Goal: Information Seeking & Learning: Learn about a topic

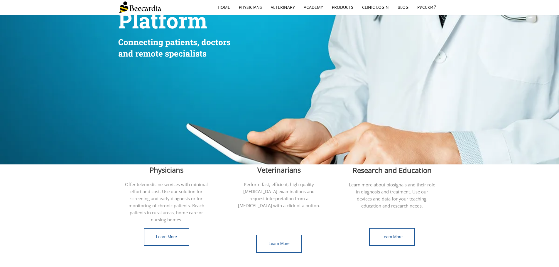
scroll to position [147, 0]
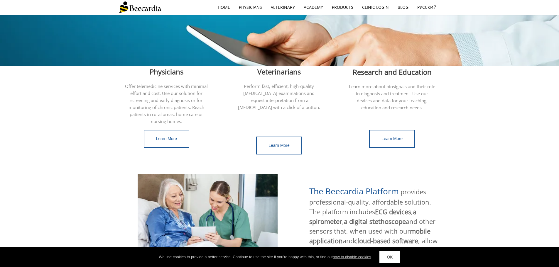
click at [288, 78] on div "Veterinarians" at bounding box center [279, 73] width 87 height 11
click at [286, 73] on span "Veterinarians" at bounding box center [278, 72] width 43 height 10
click at [277, 137] on link "Learn More" at bounding box center [279, 146] width 46 height 18
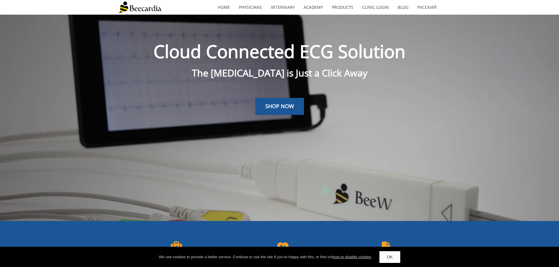
click at [143, 6] on img at bounding box center [139, 7] width 43 height 12
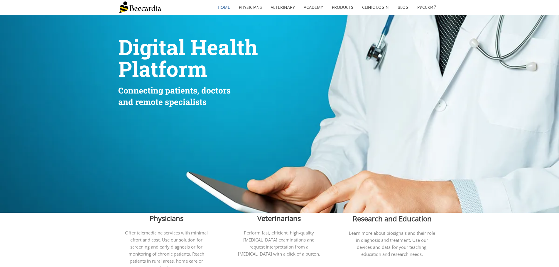
click at [143, 6] on img at bounding box center [139, 7] width 43 height 12
